Goal: Transaction & Acquisition: Purchase product/service

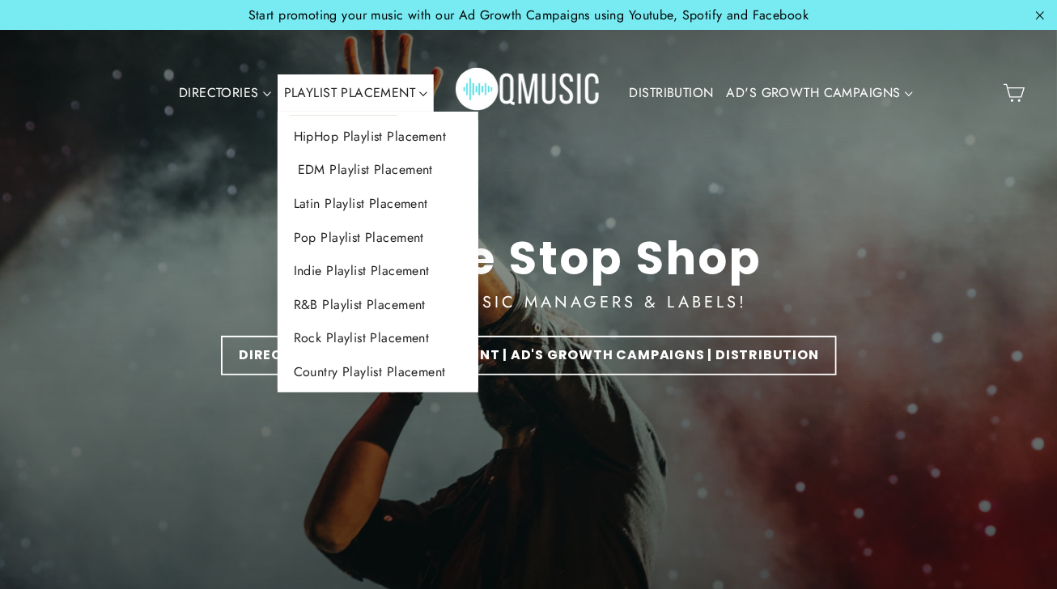
click at [397, 164] on link "EDM Playlist Placement" at bounding box center [379, 170] width 202 height 34
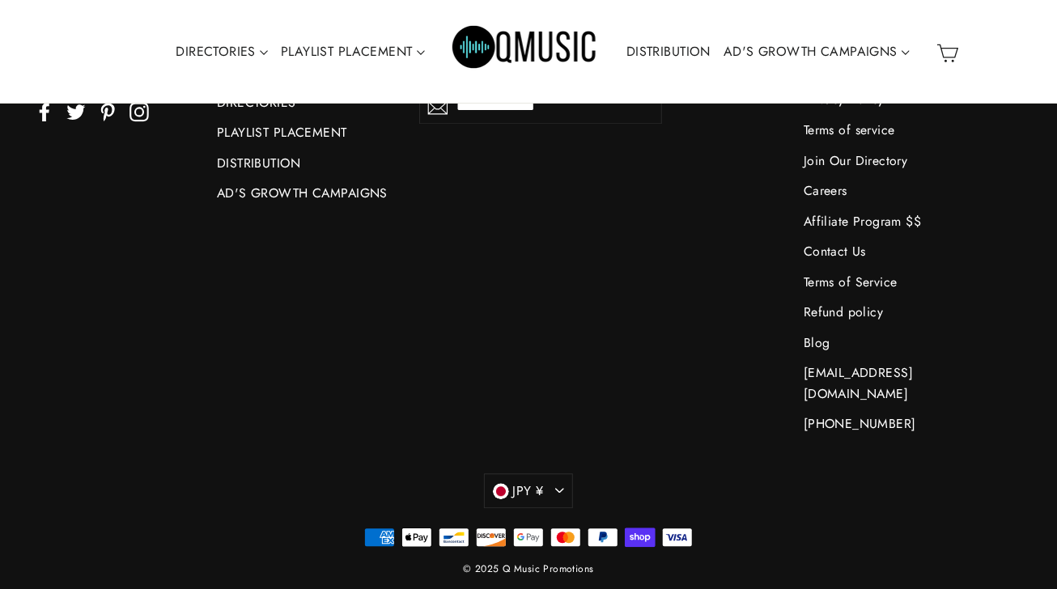
scroll to position [4082, 0]
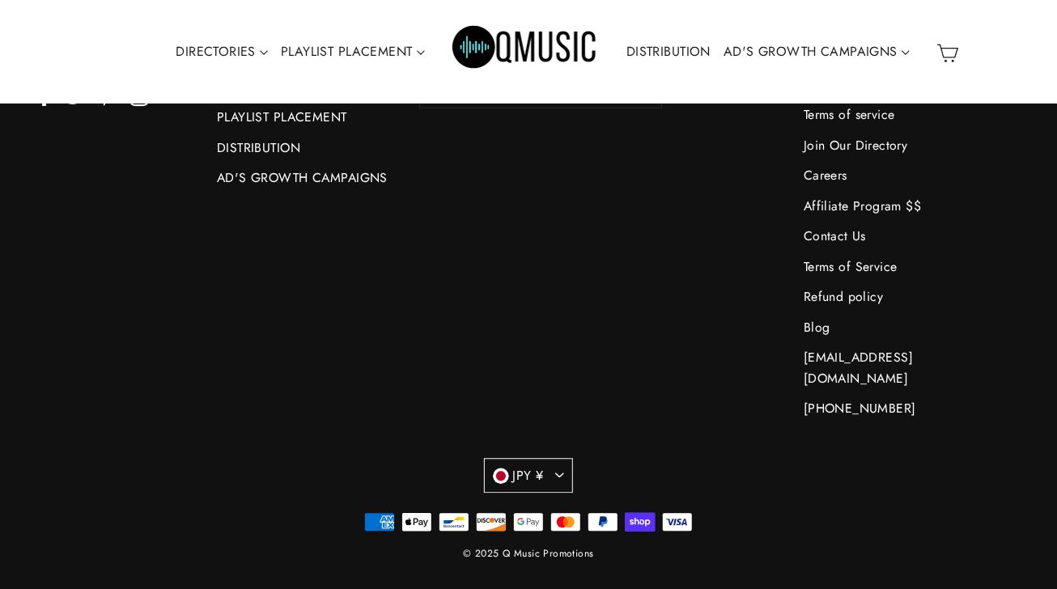
click at [567, 458] on button "JPY ¥" at bounding box center [529, 475] width 90 height 35
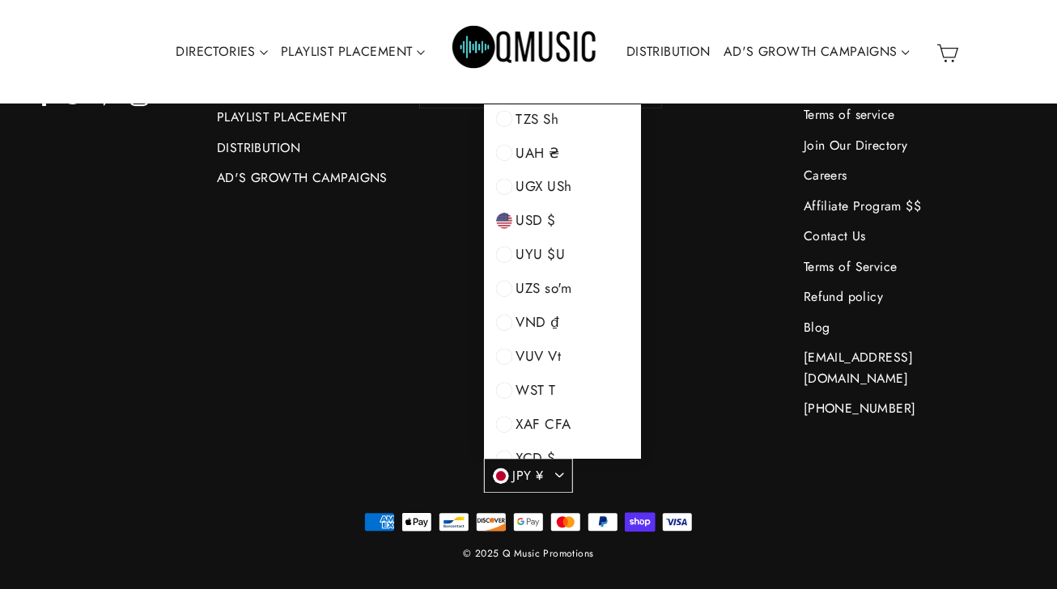
scroll to position [3185, 0]
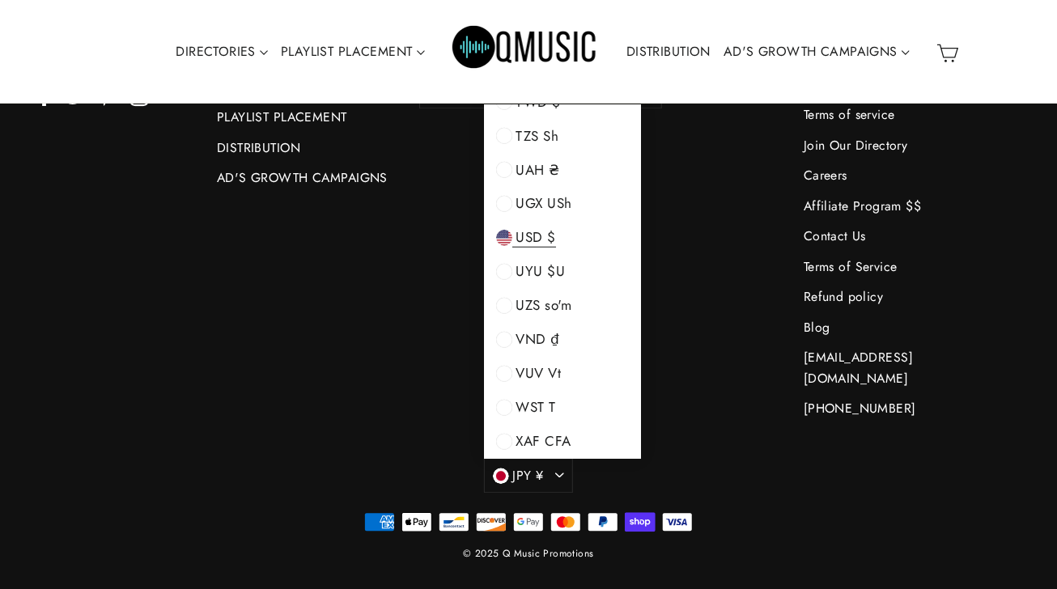
click at [525, 230] on span "USD $" at bounding box center [534, 237] width 44 height 20
